Goal: Task Accomplishment & Management: Use online tool/utility

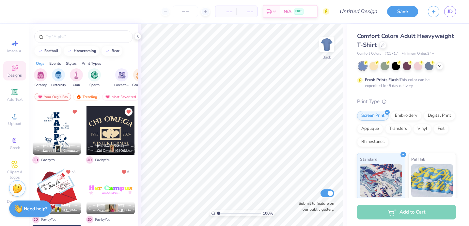
click at [65, 122] on div at bounding box center [57, 130] width 48 height 48
click at [381, 45] on icon at bounding box center [382, 44] width 3 height 3
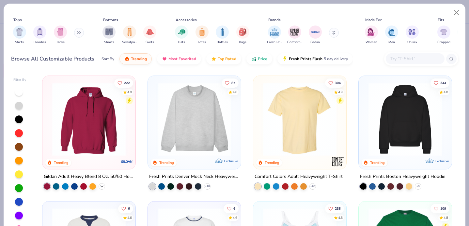
click at [101, 184] on icon at bounding box center [101, 185] width 5 height 5
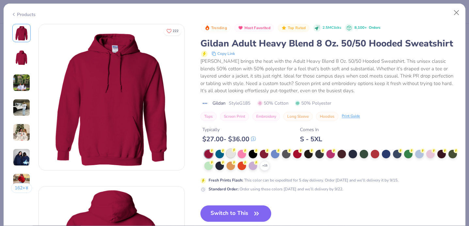
click at [232, 153] on div at bounding box center [231, 153] width 8 height 8
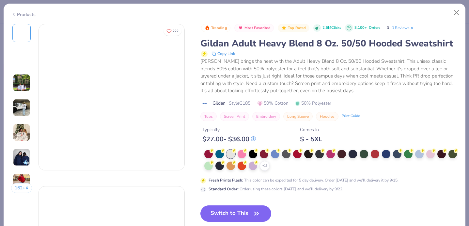
click at [232, 153] on div at bounding box center [231, 154] width 8 height 8
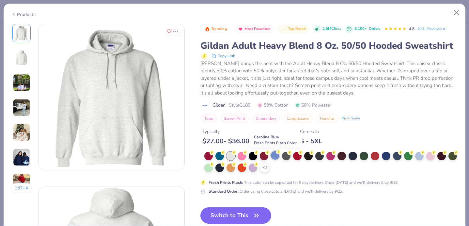
click at [273, 153] on div at bounding box center [275, 155] width 8 height 8
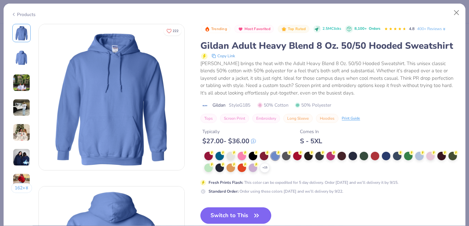
click at [227, 216] on button "Switch to This" at bounding box center [235, 215] width 71 height 16
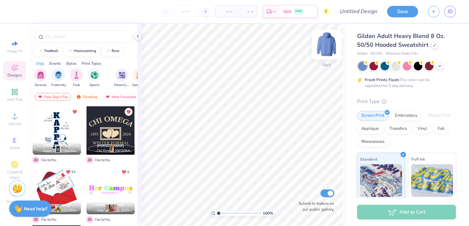
click at [321, 43] on img at bounding box center [327, 44] width 26 height 26
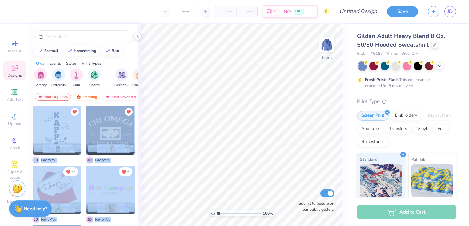
click at [300, 120] on div "– – Per Item – – Total Est. Delivery N/A FREE Design Title Save JD Image AI Des…" at bounding box center [234, 113] width 469 height 226
click at [58, 123] on div at bounding box center [57, 130] width 48 height 48
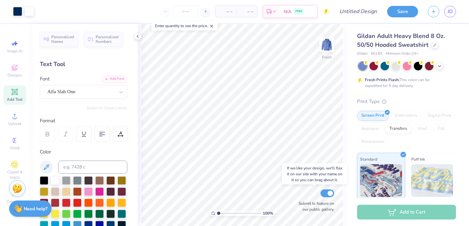
click at [302, 200] on div "100 % Front Submit to feature on our public gallery." at bounding box center [242, 125] width 209 height 202
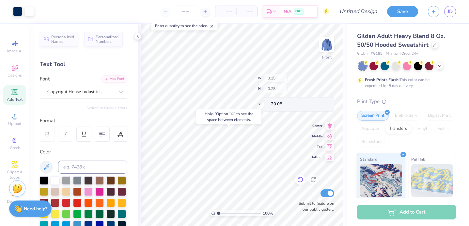
click at [298, 182] on icon at bounding box center [300, 179] width 7 height 7
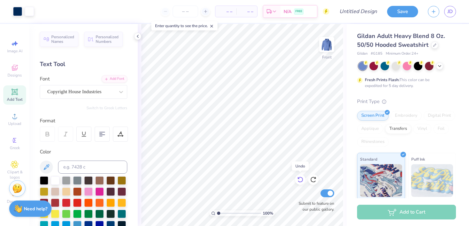
click at [298, 182] on icon at bounding box center [300, 179] width 7 height 7
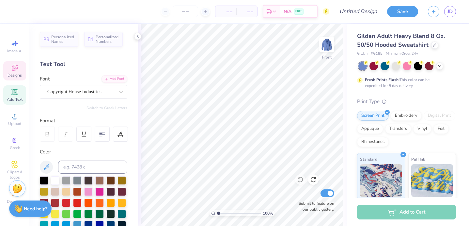
click at [16, 73] on span "Designs" at bounding box center [15, 74] width 14 height 5
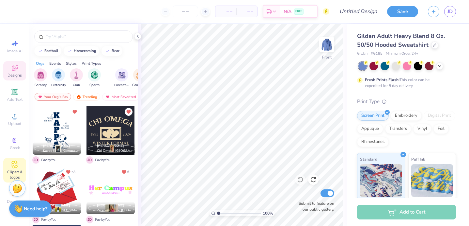
click at [6, 163] on div "Clipart & logos" at bounding box center [14, 170] width 23 height 24
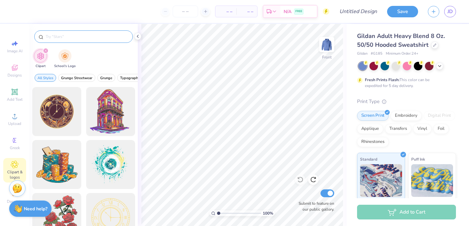
click at [78, 35] on input "text" at bounding box center [87, 36] width 84 height 7
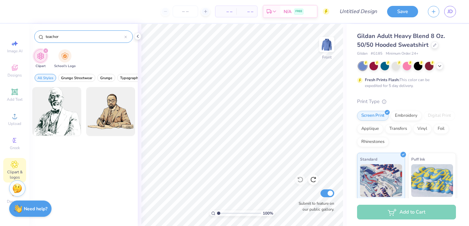
click at [60, 35] on input "teacher" at bounding box center [84, 36] width 79 height 7
type input "education"
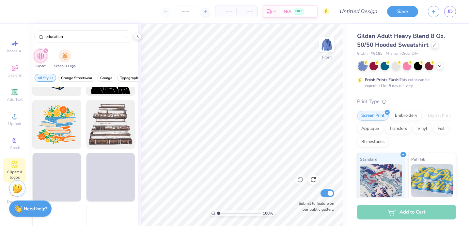
scroll to position [571, 0]
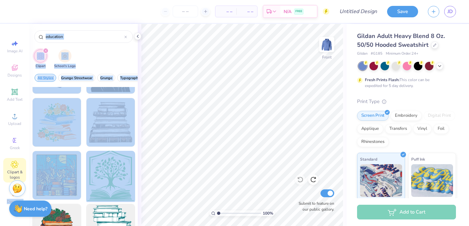
drag, startPoint x: 7, startPoint y: 198, endPoint x: 113, endPoint y: 170, distance: 109.7
click at [113, 170] on div "– – Per Item – – Total Est. Delivery N/A FREE Design Title Save JD Image AI Des…" at bounding box center [234, 113] width 469 height 226
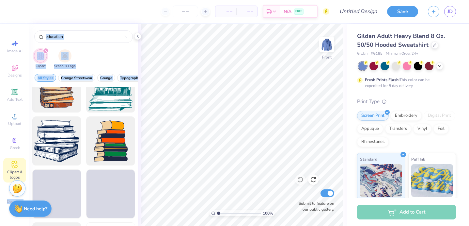
scroll to position [714, 0]
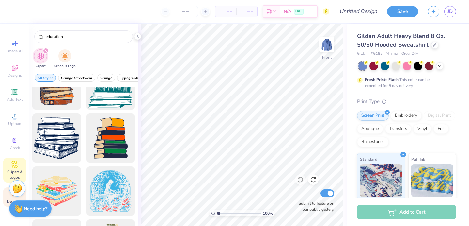
click at [6, 200] on div "Decorate" at bounding box center [14, 196] width 23 height 19
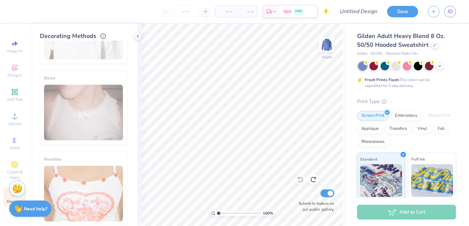
scroll to position [387, 0]
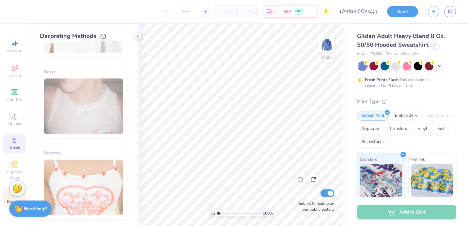
click at [20, 144] on div "Greek" at bounding box center [14, 143] width 23 height 19
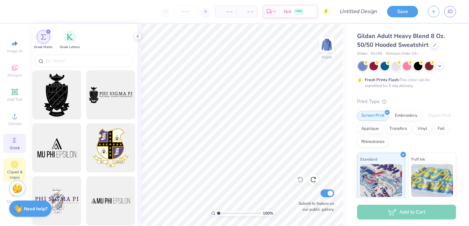
click at [15, 167] on icon at bounding box center [15, 164] width 8 height 8
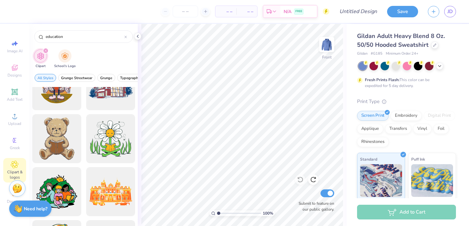
scroll to position [0, 0]
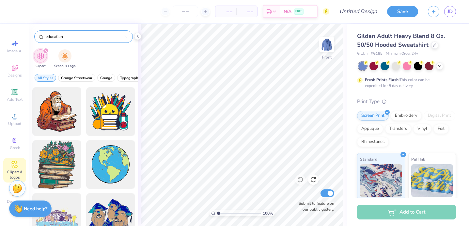
click at [126, 35] on div at bounding box center [125, 37] width 3 height 6
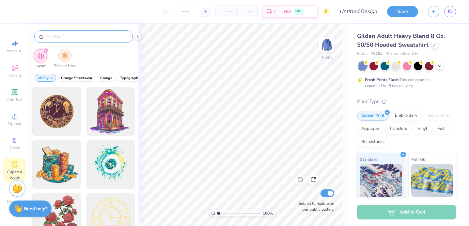
click at [68, 55] on div "filter for School's Logo" at bounding box center [64, 55] width 13 height 13
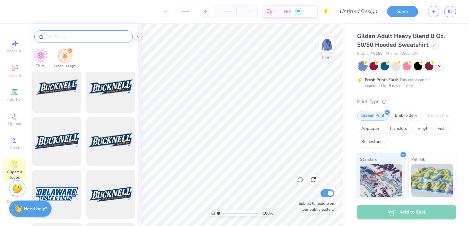
click at [38, 53] on img "filter for Clipart" at bounding box center [41, 56] width 8 height 8
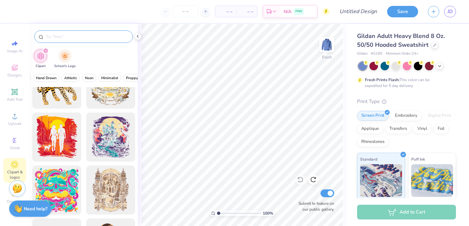
scroll to position [0, 270]
click at [81, 77] on span "Minimalist" at bounding box center [76, 77] width 17 height 5
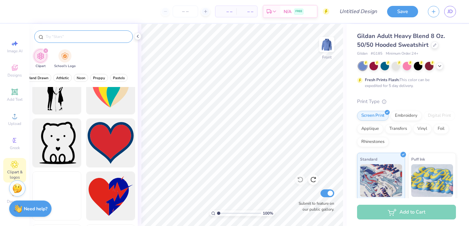
scroll to position [603, 0]
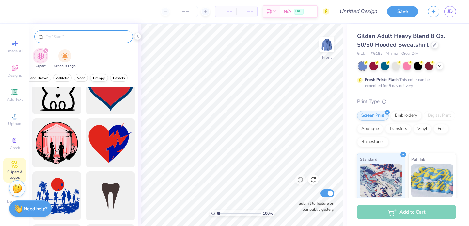
click at [102, 77] on span "Preppy" at bounding box center [99, 77] width 12 height 5
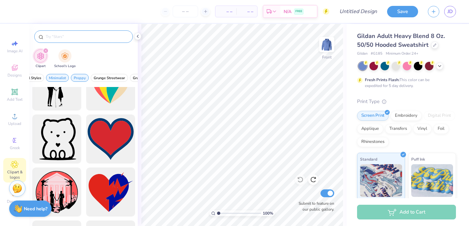
scroll to position [0, 0]
click at [74, 77] on span "Minimalist" at bounding box center [69, 77] width 17 height 5
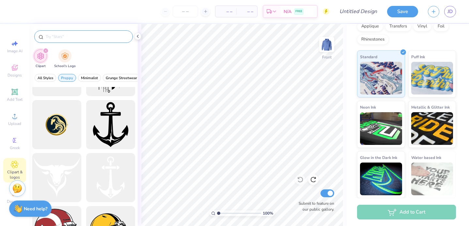
scroll to position [1637, 0]
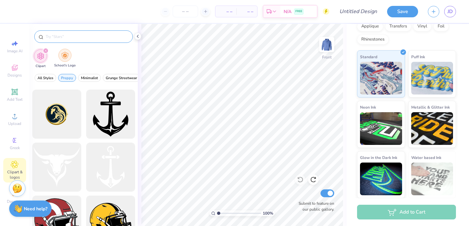
click at [62, 61] on div "filter for School's Logo" at bounding box center [64, 55] width 13 height 13
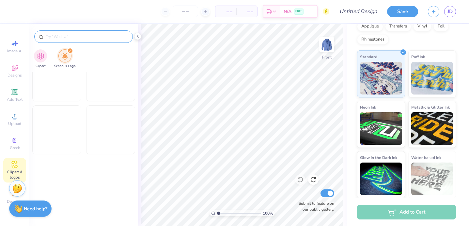
scroll to position [1485, 0]
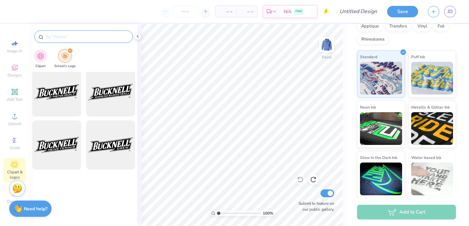
click at [61, 38] on input "text" at bounding box center [87, 36] width 84 height 7
type input "penn state"
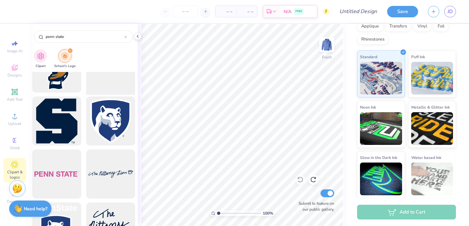
scroll to position [822, 0]
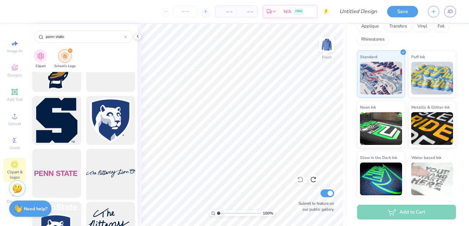
drag, startPoint x: 103, startPoint y: 173, endPoint x: 123, endPoint y: 175, distance: 19.4
click at [123, 175] on div at bounding box center [111, 173] width 54 height 54
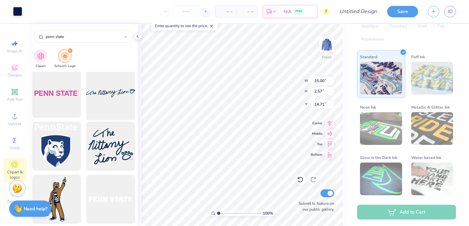
scroll to position [912, 0]
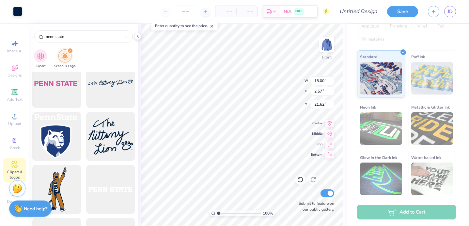
type input "21.62"
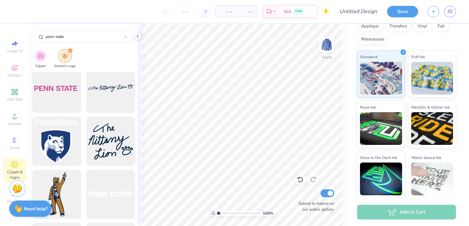
scroll to position [885, 0]
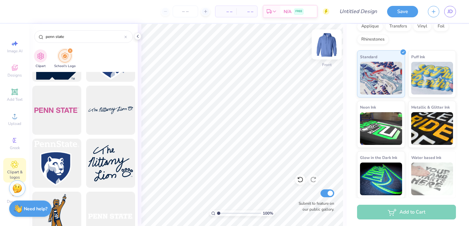
click at [323, 49] on img at bounding box center [327, 44] width 26 height 26
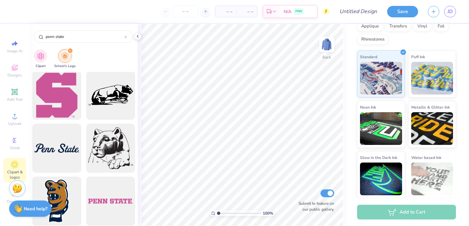
scroll to position [674, 0]
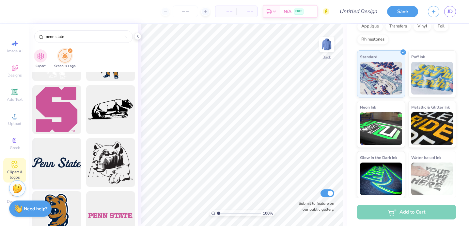
click at [70, 164] on div at bounding box center [57, 162] width 54 height 54
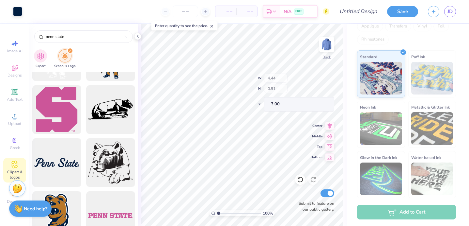
type input "4.44"
type input "0.91"
type input "3.30"
type input "3.00"
click at [322, 46] on img at bounding box center [327, 44] width 26 height 26
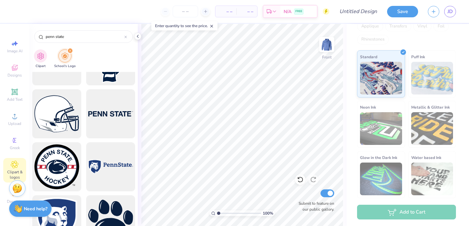
scroll to position [242, 0]
